Goal: Task Accomplishment & Management: Use online tool/utility

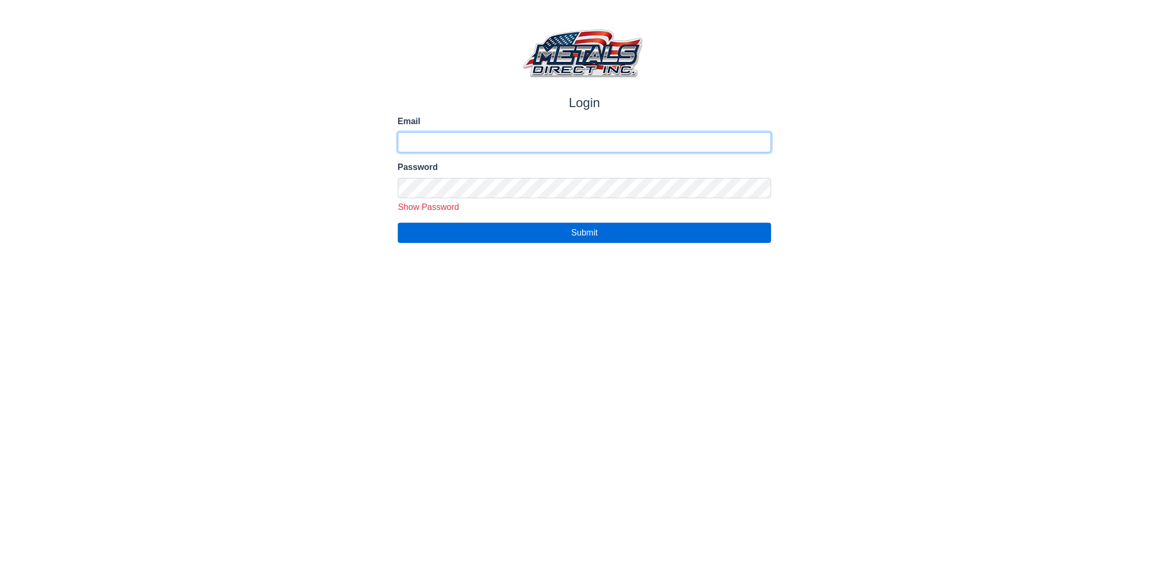
type input "**********"
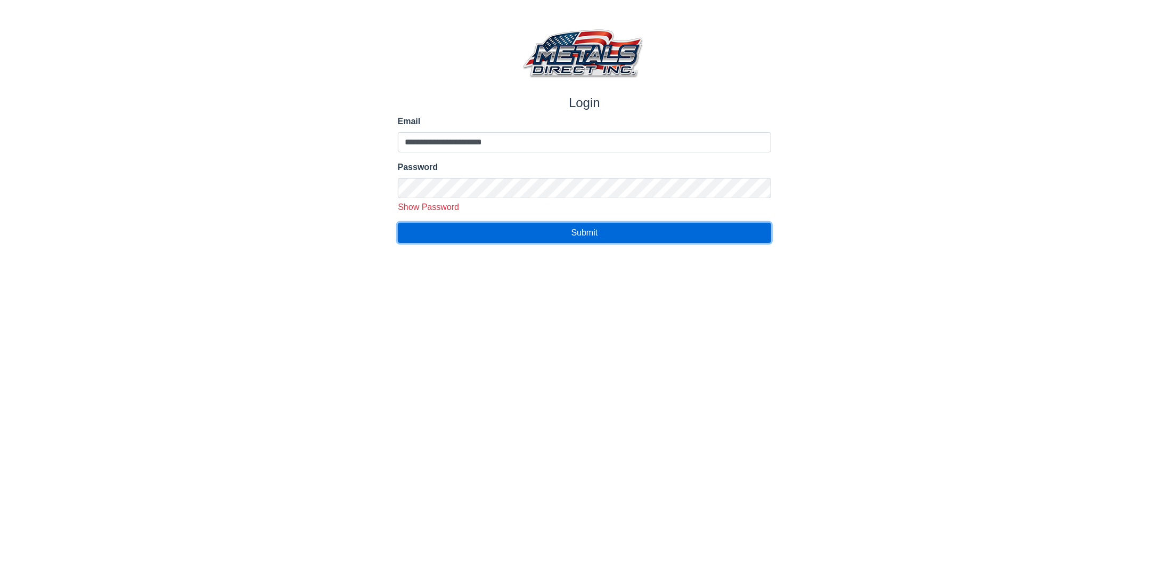
click at [585, 232] on span "Submit" at bounding box center [585, 232] width 27 height 9
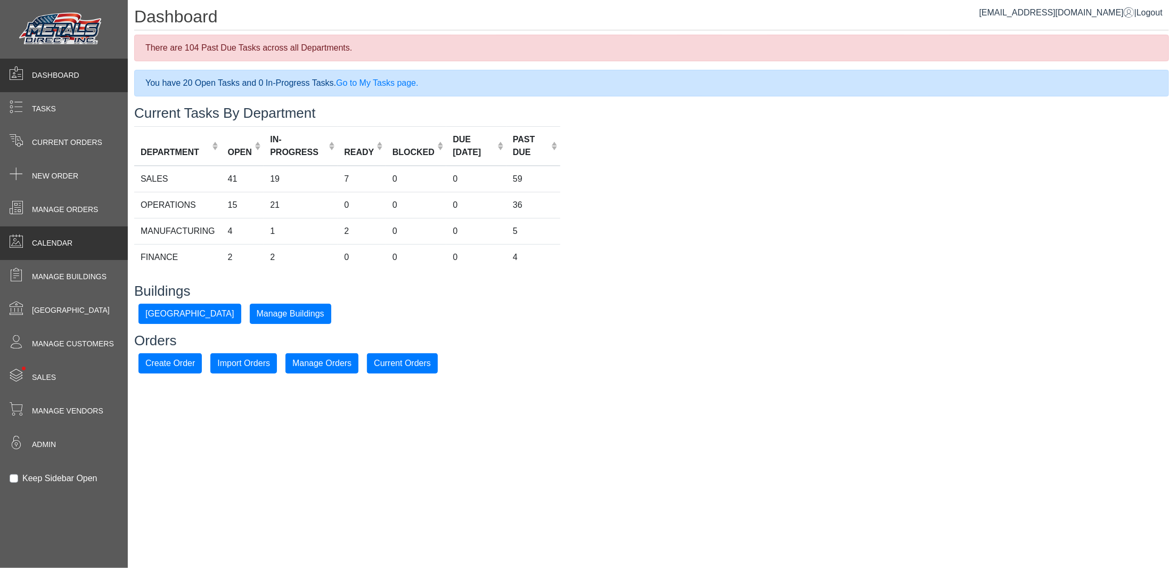
click at [60, 241] on span "Calendar" at bounding box center [52, 243] width 40 height 11
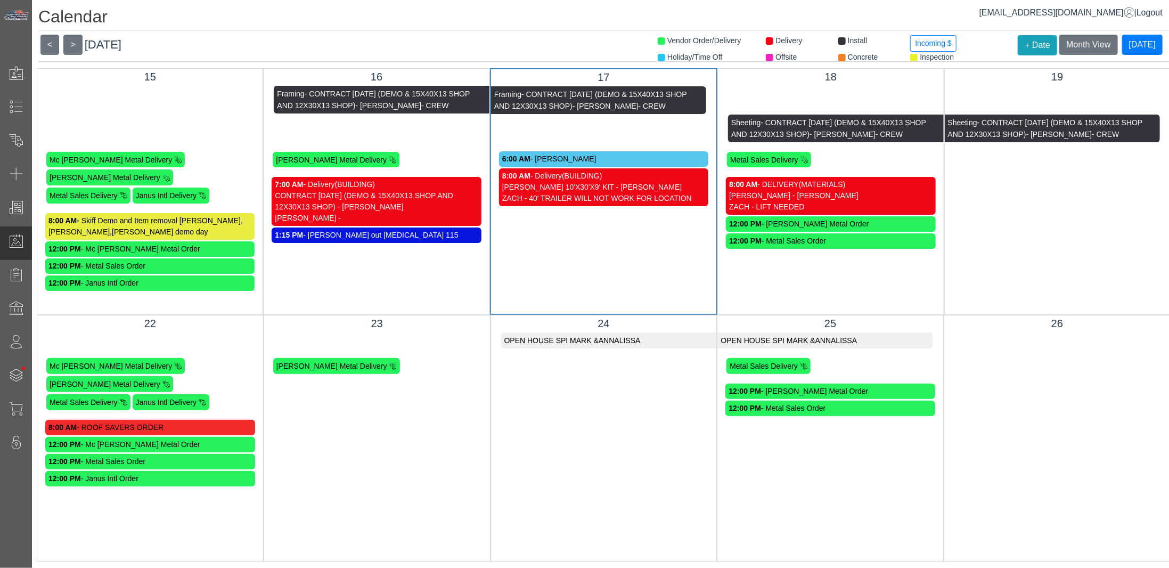
scroll to position [7, 0]
click at [1093, 40] on span "Month View" at bounding box center [1089, 44] width 44 height 9
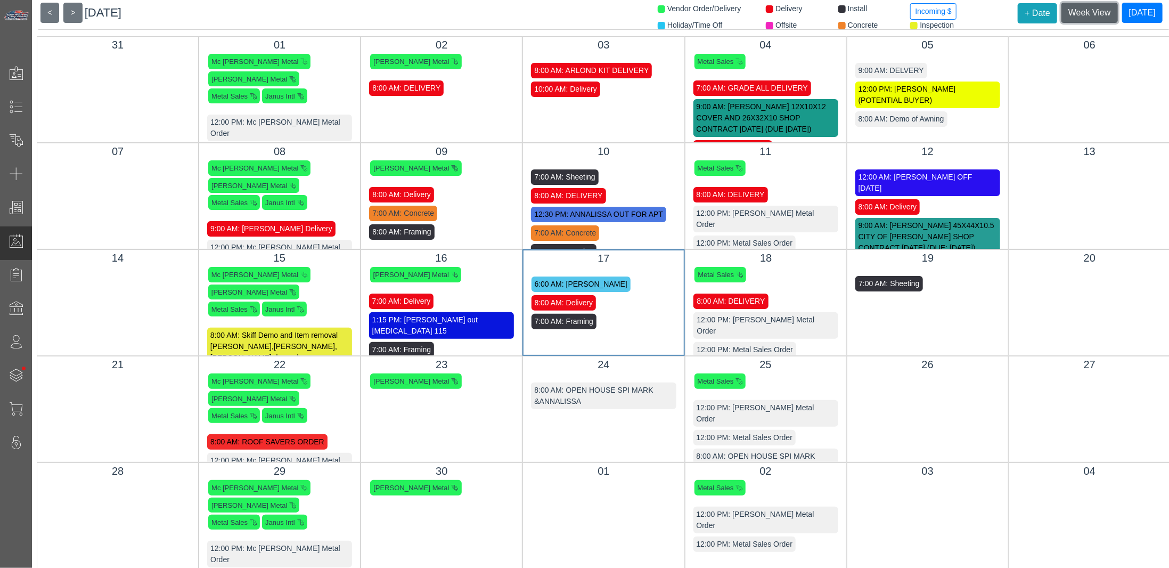
scroll to position [46, 0]
